Goal: Use online tool/utility: Use online tool/utility

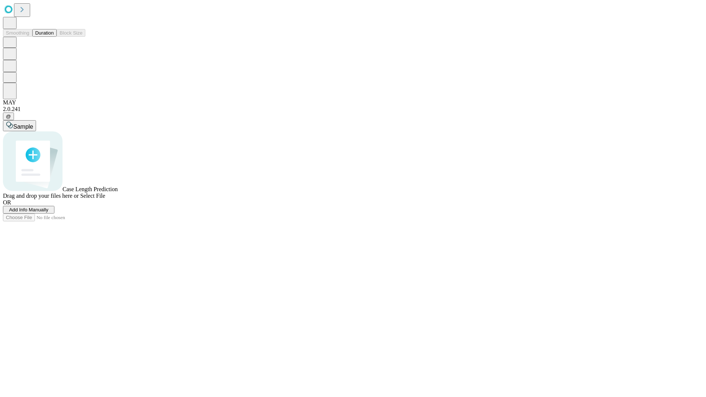
click at [54, 37] on button "Duration" at bounding box center [44, 33] width 24 height 8
click at [105, 199] on span "Select File" at bounding box center [92, 196] width 25 height 6
